Goal: Task Accomplishment & Management: Manage account settings

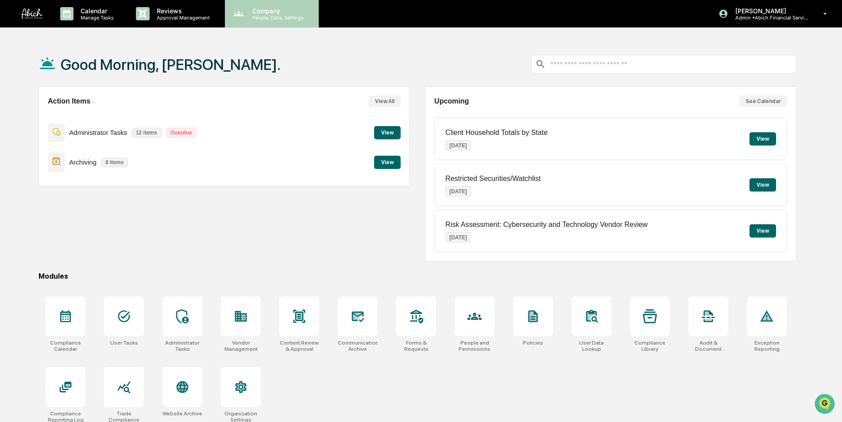
click at [258, 16] on p "People, Data, Settings" at bounding box center [276, 18] width 63 height 6
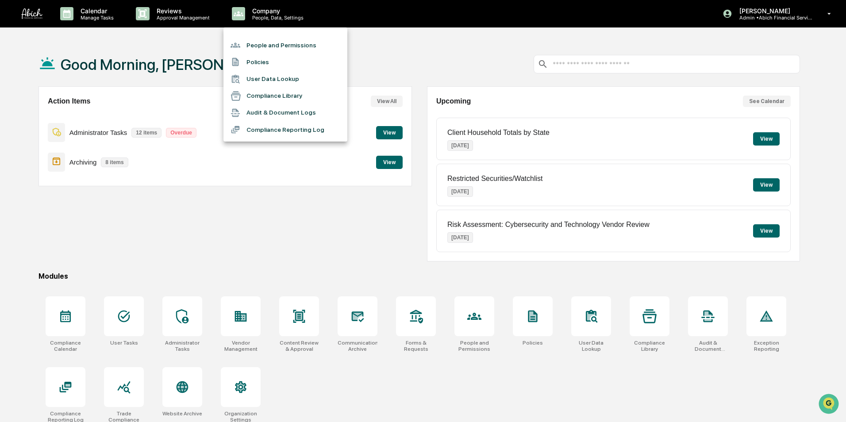
click at [262, 43] on li "People and Permissions" at bounding box center [285, 45] width 124 height 17
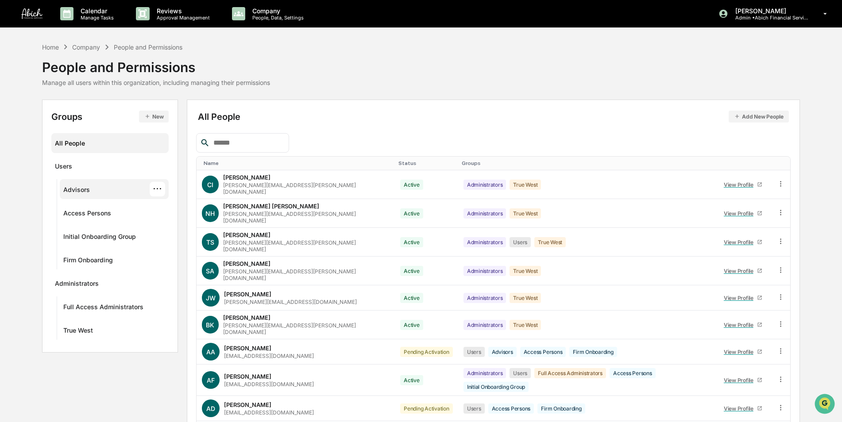
click at [79, 186] on div "Advisors" at bounding box center [76, 191] width 27 height 11
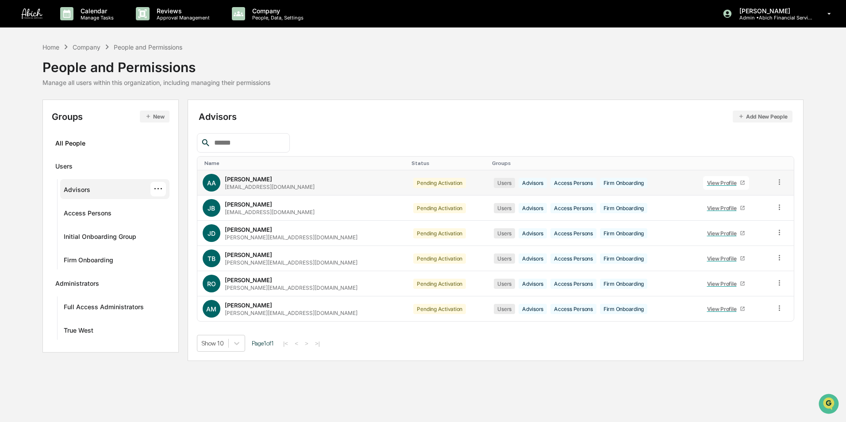
click at [740, 181] on icon at bounding box center [742, 182] width 5 height 5
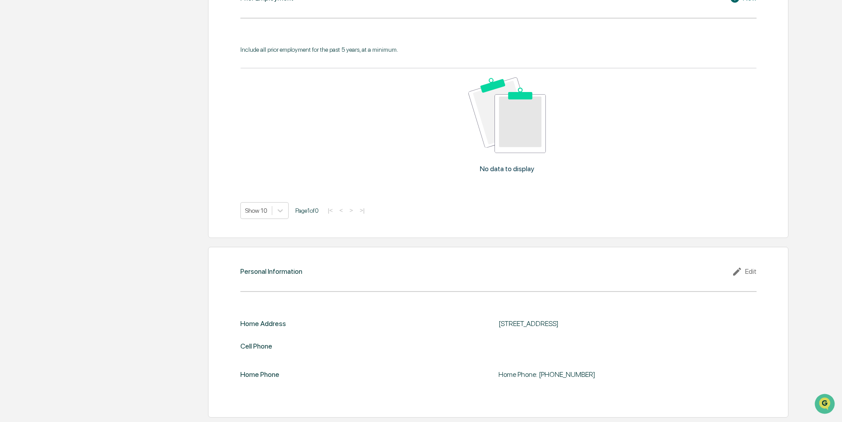
scroll to position [483, 0]
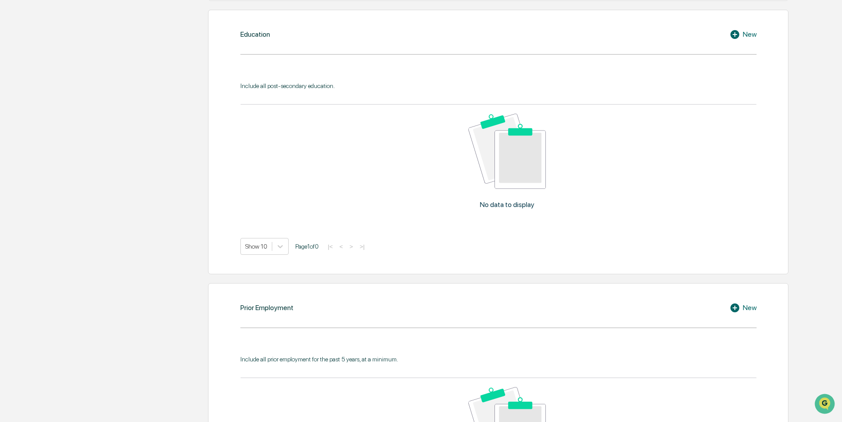
click at [639, 193] on div "No data to display" at bounding box center [507, 165] width 534 height 120
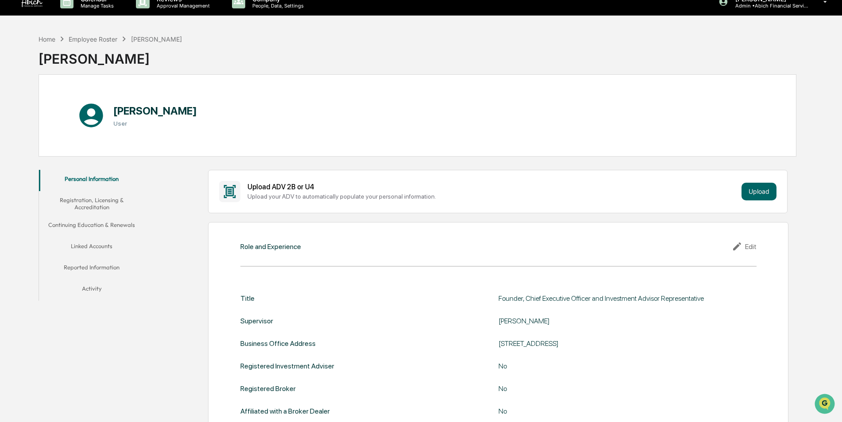
scroll to position [0, 0]
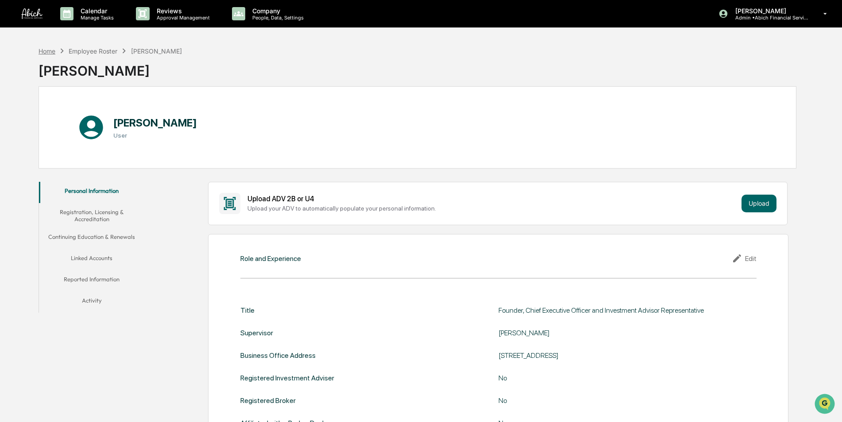
click at [47, 50] on div "Home" at bounding box center [46, 51] width 17 height 8
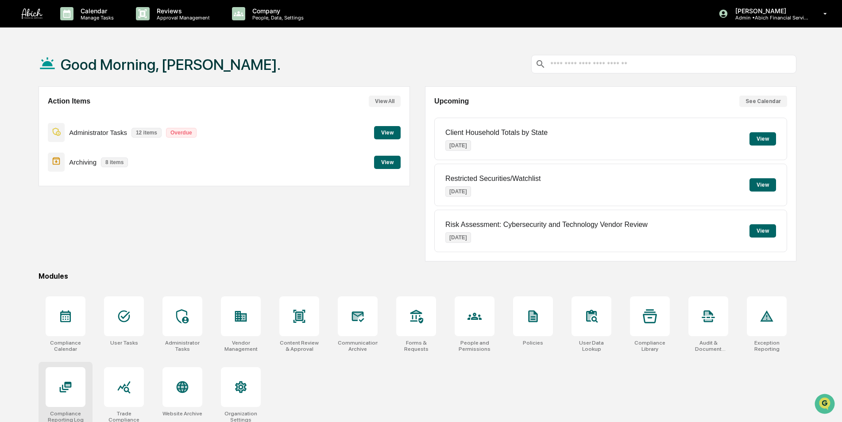
click at [77, 388] on div at bounding box center [66, 387] width 40 height 40
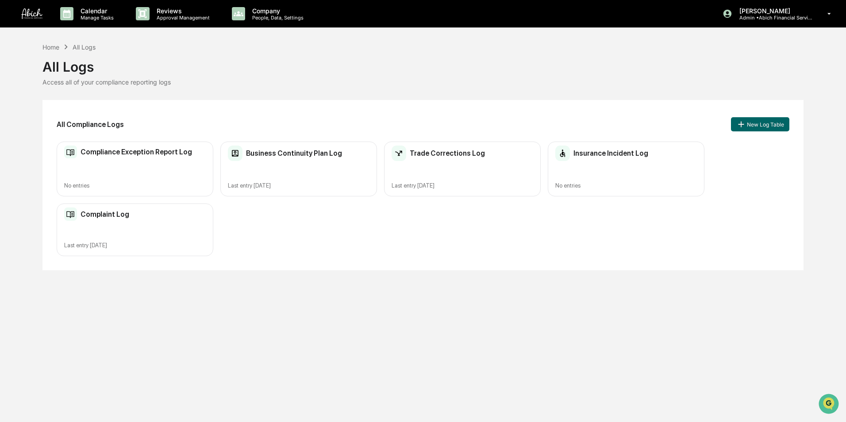
click at [114, 234] on div "Complaint Log Last entry [DATE]" at bounding box center [135, 230] width 157 height 53
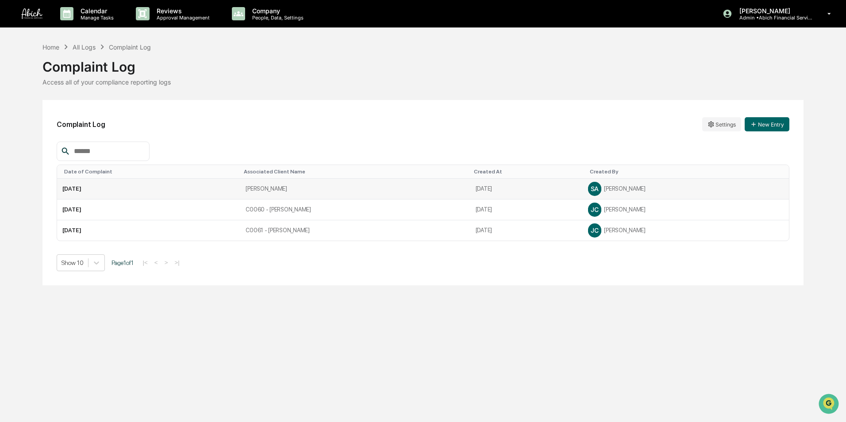
click at [163, 192] on td "[DATE]" at bounding box center [149, 189] width 184 height 21
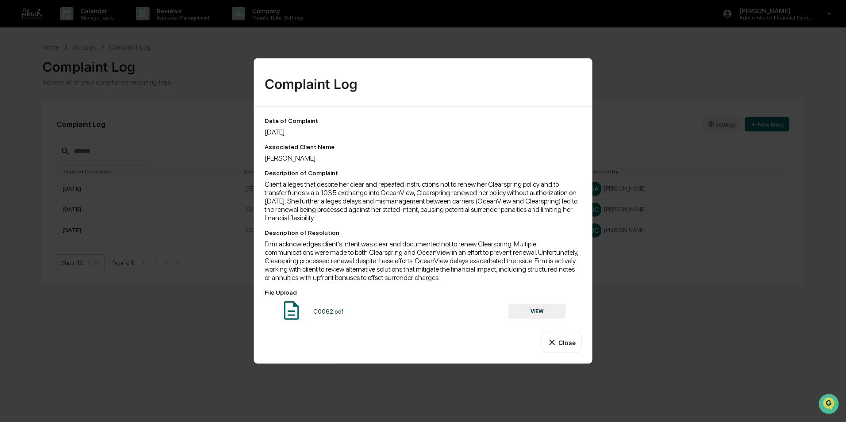
click at [720, 294] on div "Complaint Log Date of Complaint [DATE] Associated Client Name [PERSON_NAME] Des…" at bounding box center [423, 211] width 846 height 422
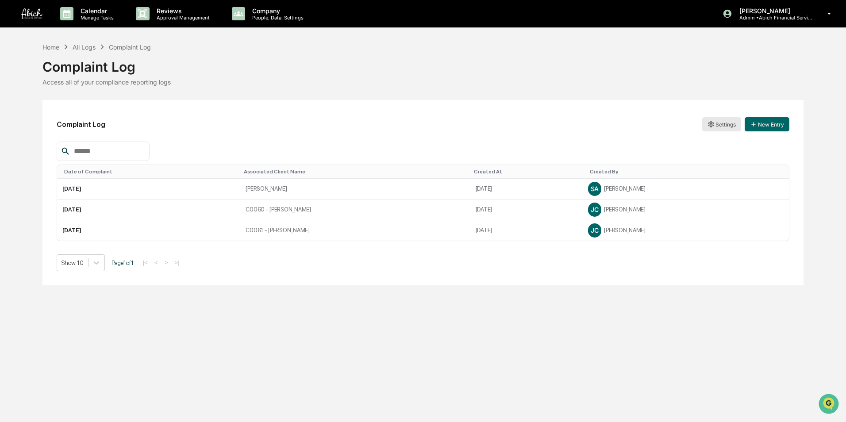
click at [713, 122] on html "Calendar Manage Tasks Reviews Approval Management Company People, Data, Setting…" at bounding box center [423, 211] width 846 height 422
click at [714, 144] on div "Edit" at bounding box center [722, 142] width 57 height 14
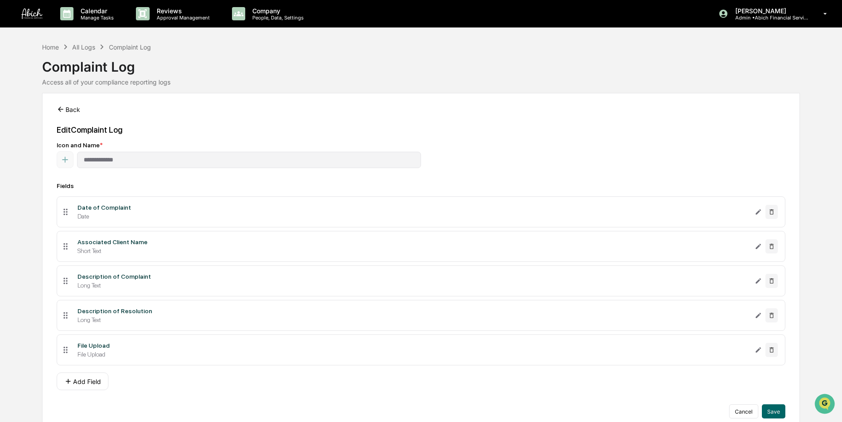
click at [75, 105] on button "Back" at bounding box center [68, 109] width 23 height 18
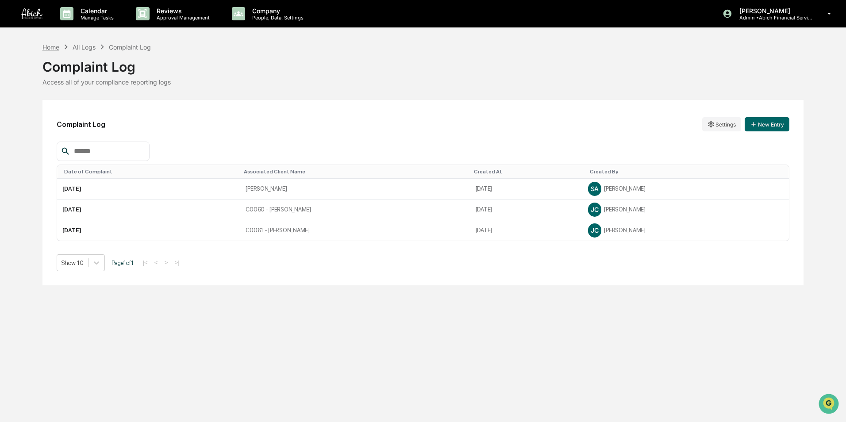
click at [51, 45] on div "Home" at bounding box center [50, 47] width 17 height 8
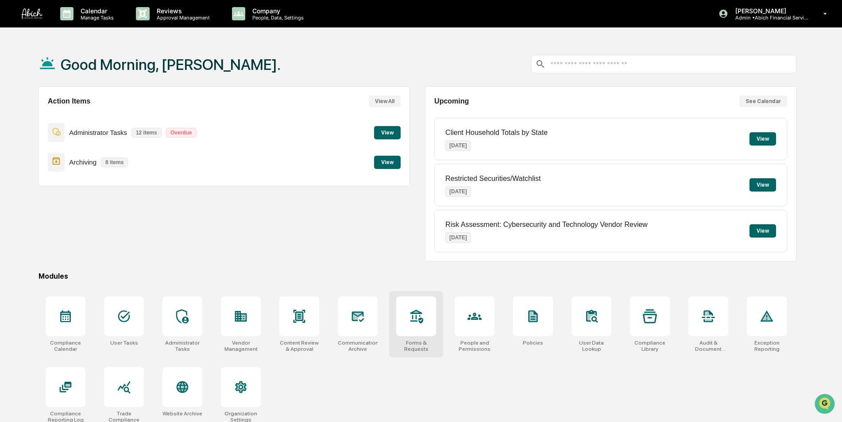
click at [405, 321] on div at bounding box center [416, 316] width 40 height 40
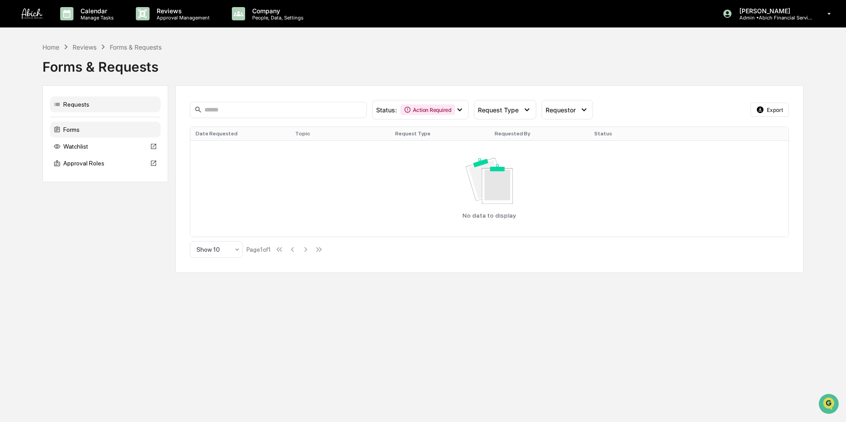
click at [70, 129] on div "Forms" at bounding box center [105, 130] width 111 height 16
